Goal: Task Accomplishment & Management: Use online tool/utility

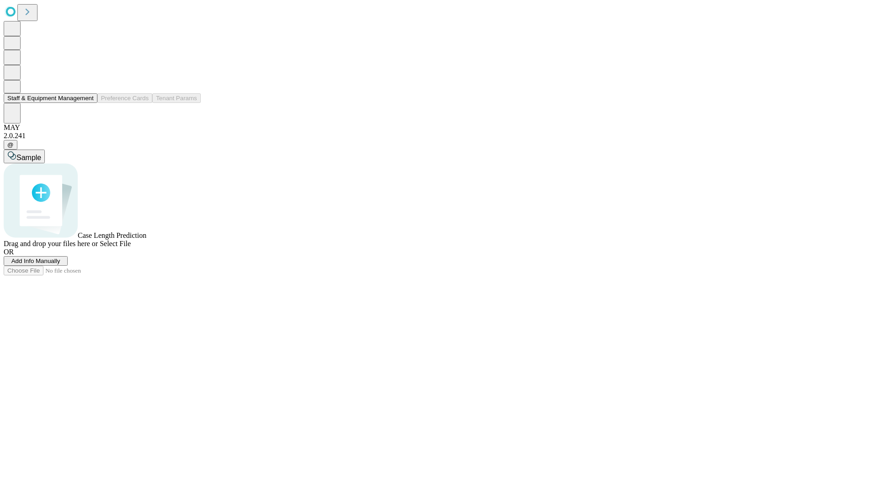
click at [86, 103] on button "Staff & Equipment Management" at bounding box center [51, 98] width 94 height 10
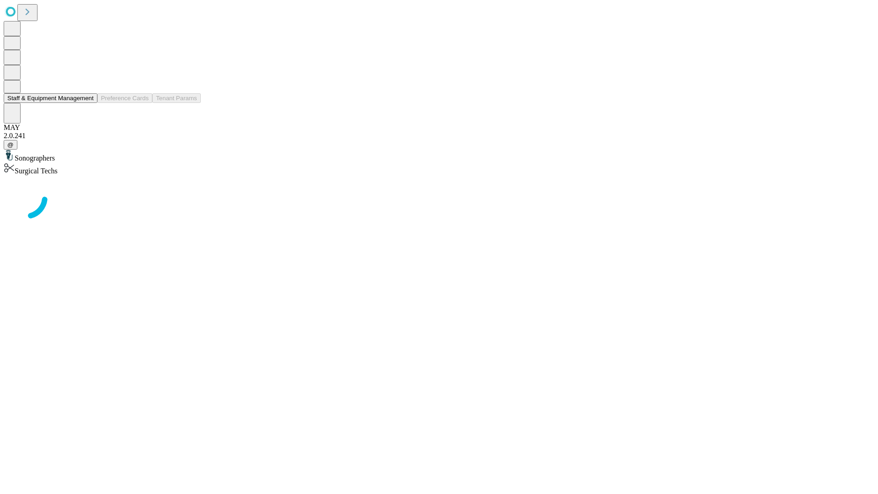
click at [87, 103] on button "Staff & Equipment Management" at bounding box center [51, 98] width 94 height 10
